Goal: Download file/media

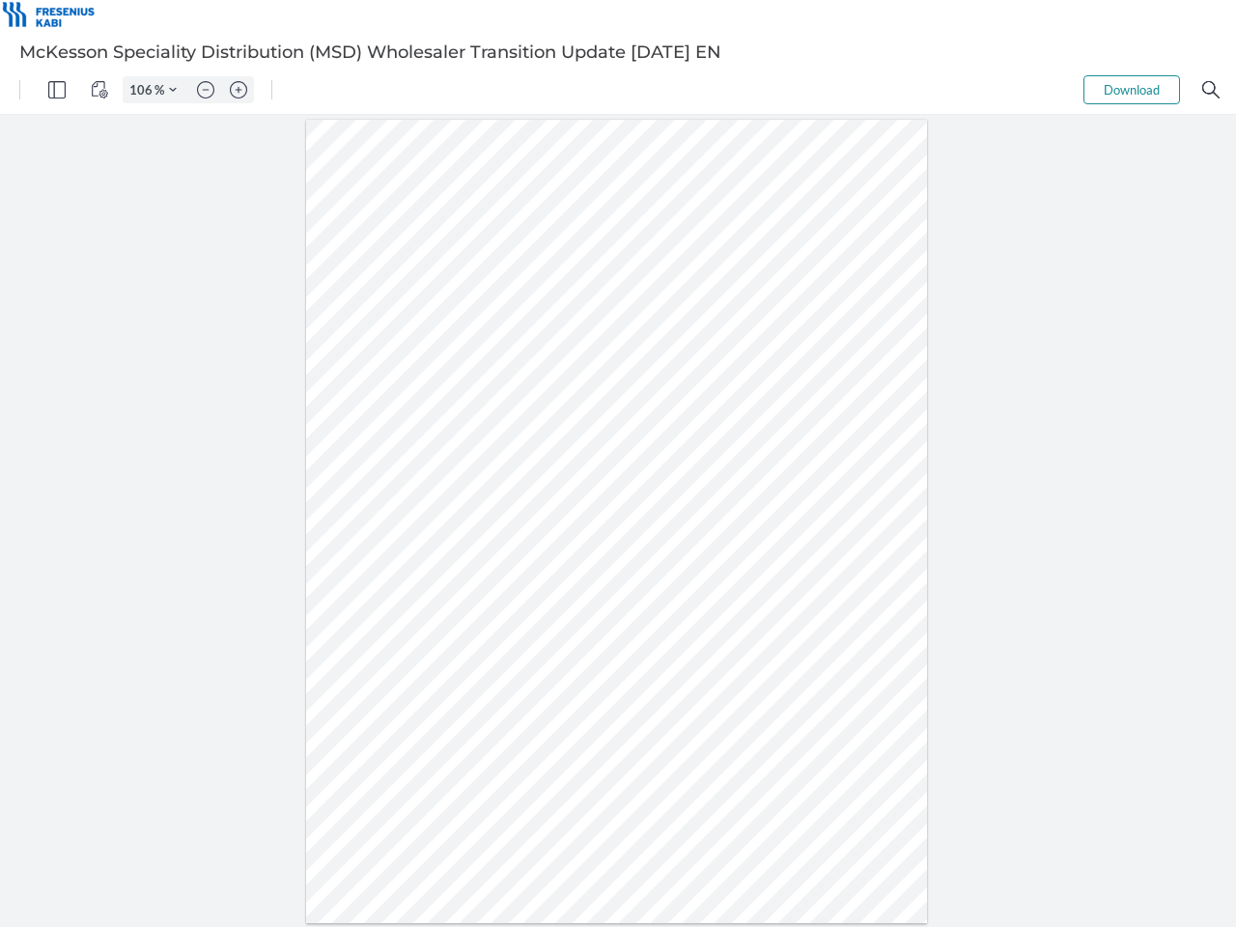
click at [57, 90] on img "Panel" at bounding box center [56, 89] width 17 height 17
click at [99, 90] on img "View Controls" at bounding box center [99, 89] width 17 height 17
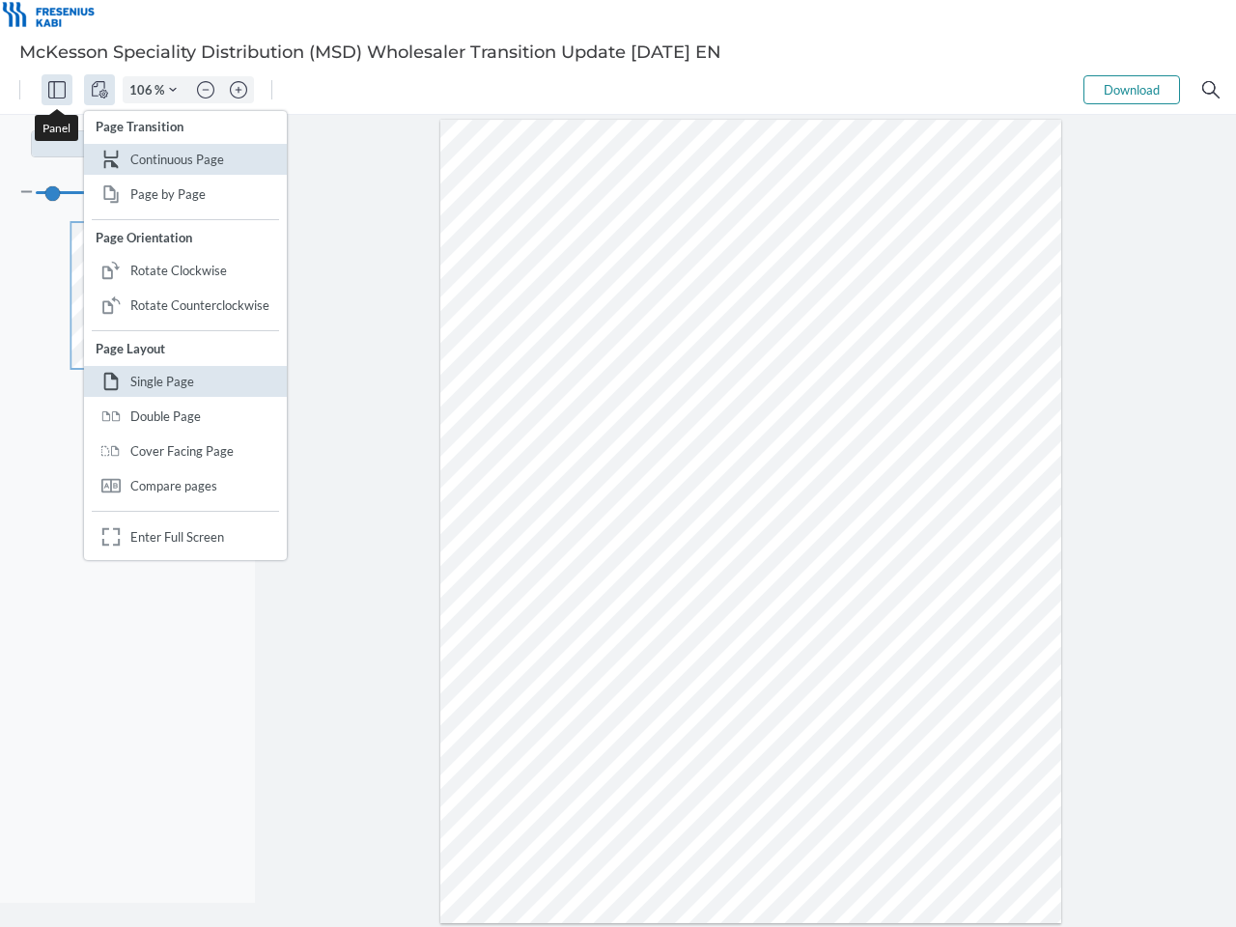
click at [144, 90] on input "106" at bounding box center [139, 89] width 31 height 17
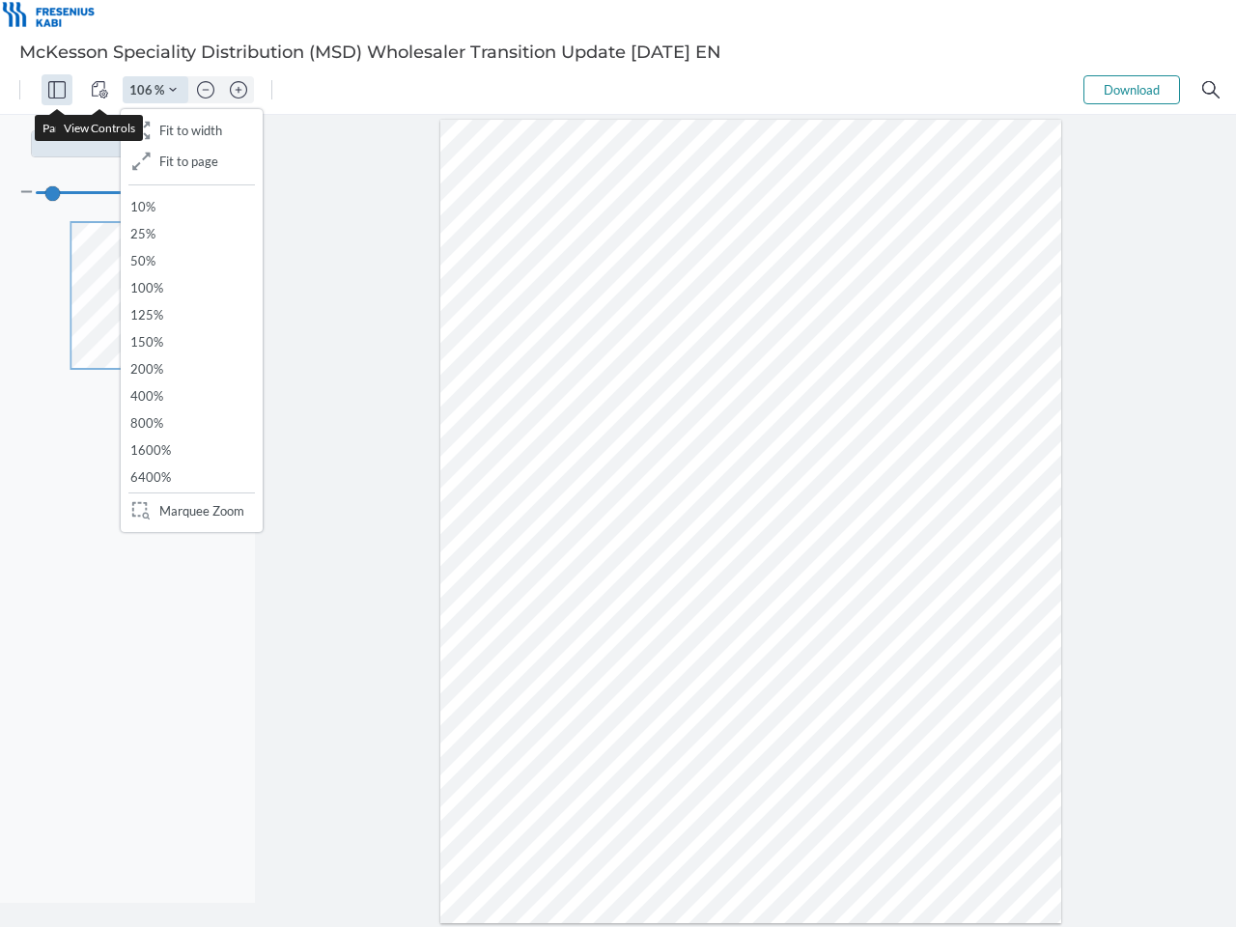
click at [173, 90] on img "Zoom Controls" at bounding box center [173, 90] width 8 height 8
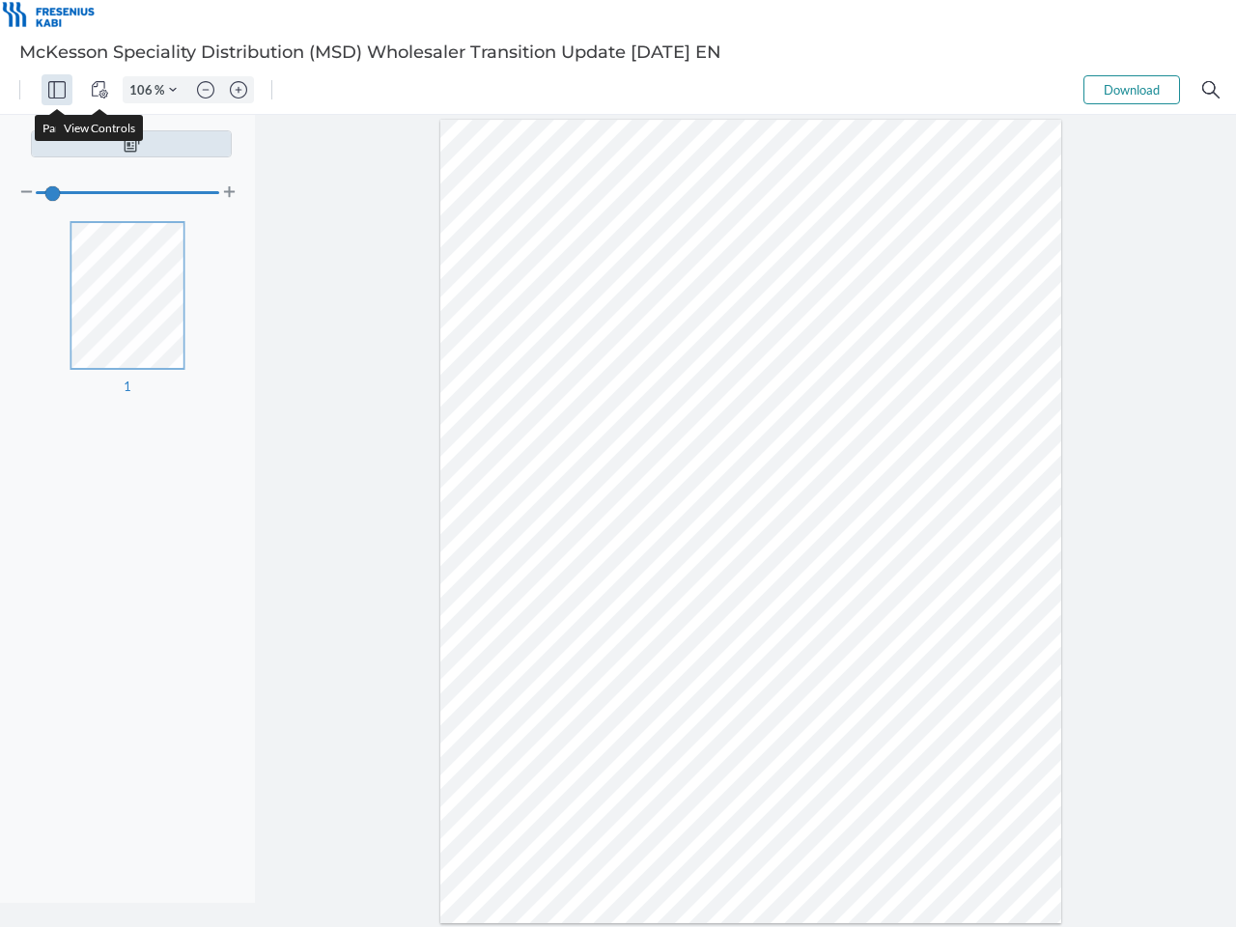
click at [206, 90] on img "Zoom out" at bounding box center [205, 89] width 17 height 17
click at [238, 90] on img "Zoom in" at bounding box center [238, 89] width 17 height 17
type input "106"
click at [1131, 90] on button "Download" at bounding box center [1131, 89] width 97 height 29
click at [1211, 90] on img "Search" at bounding box center [1210, 89] width 17 height 17
